Goal: Task Accomplishment & Management: Complete application form

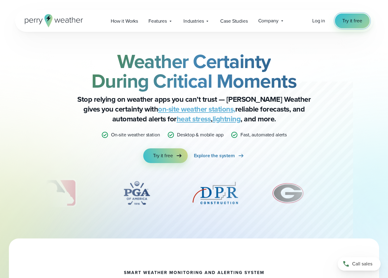
click at [350, 22] on span "Try it free" at bounding box center [352, 20] width 20 height 7
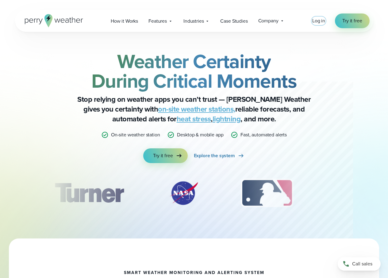
click at [319, 22] on span "Log in" at bounding box center [318, 20] width 13 height 7
